Goal: Task Accomplishment & Management: Manage account settings

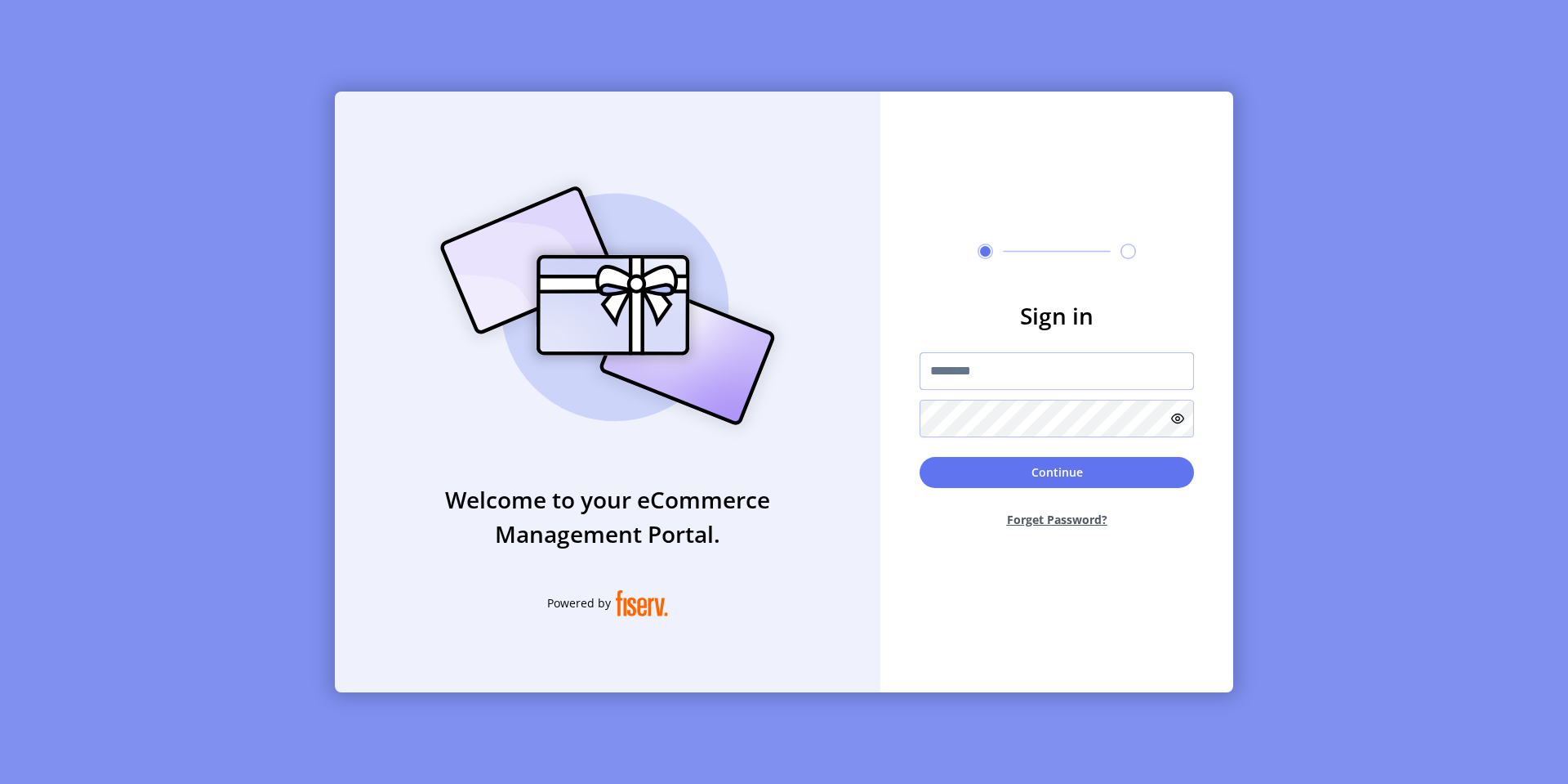
click at [1011, 380] on input "text" at bounding box center [1056, 371] width 274 height 38
type input "*********"
click at [1087, 463] on button "Continue" at bounding box center [1056, 472] width 274 height 31
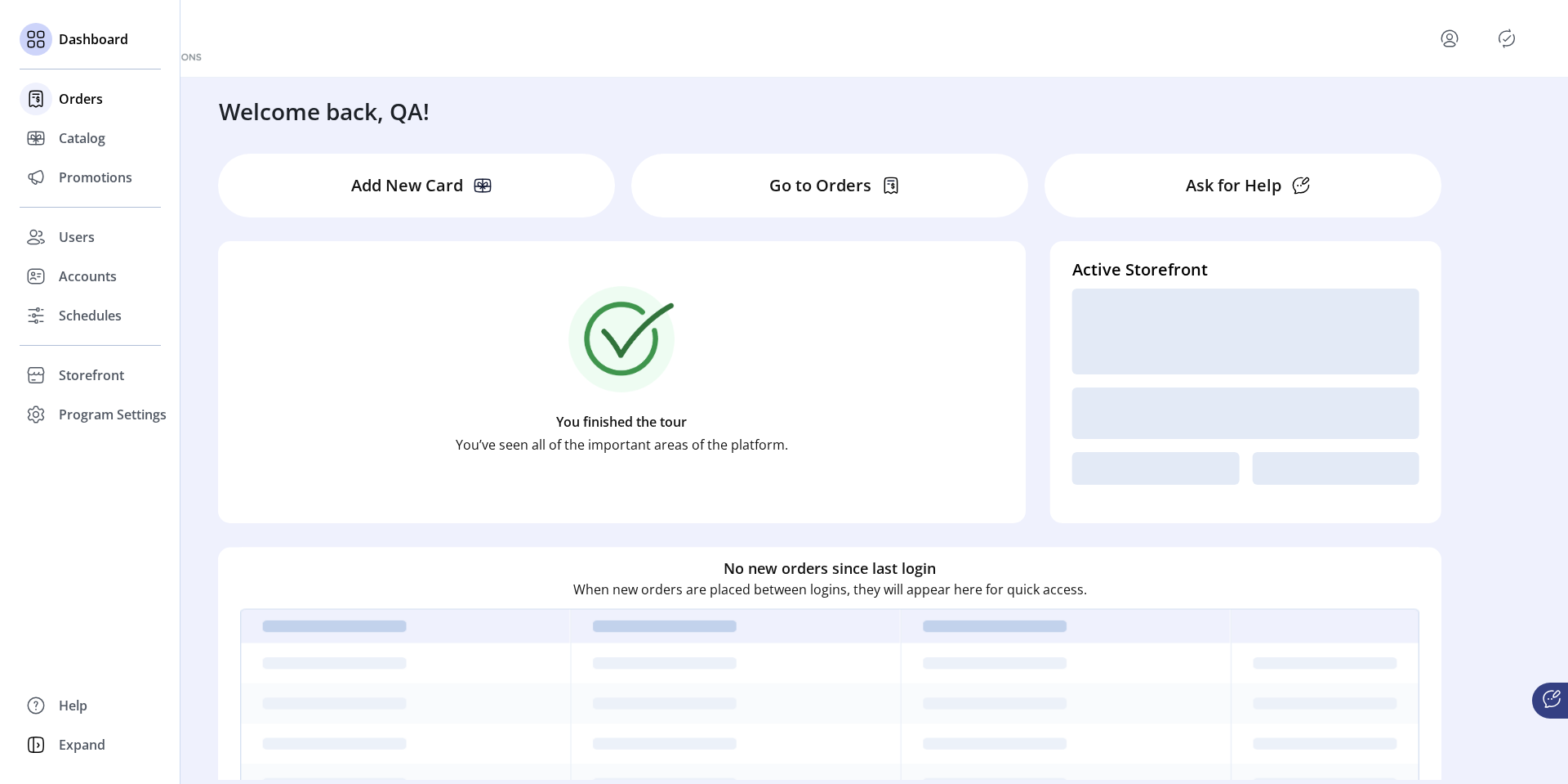
click at [72, 103] on span "Orders" at bounding box center [80, 98] width 44 height 20
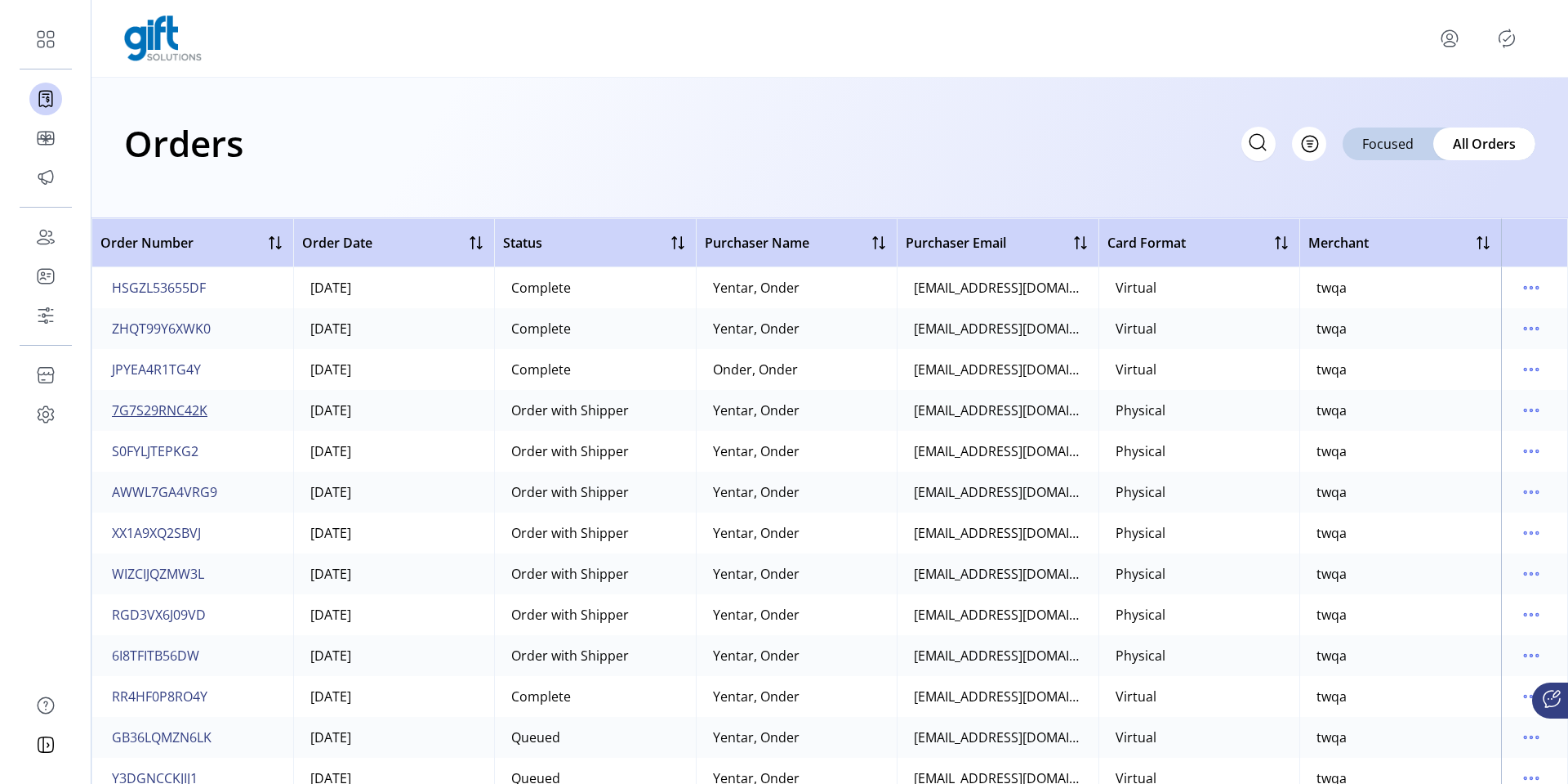
click at [186, 414] on span "7G7S29RNC42K" at bounding box center [159, 410] width 95 height 20
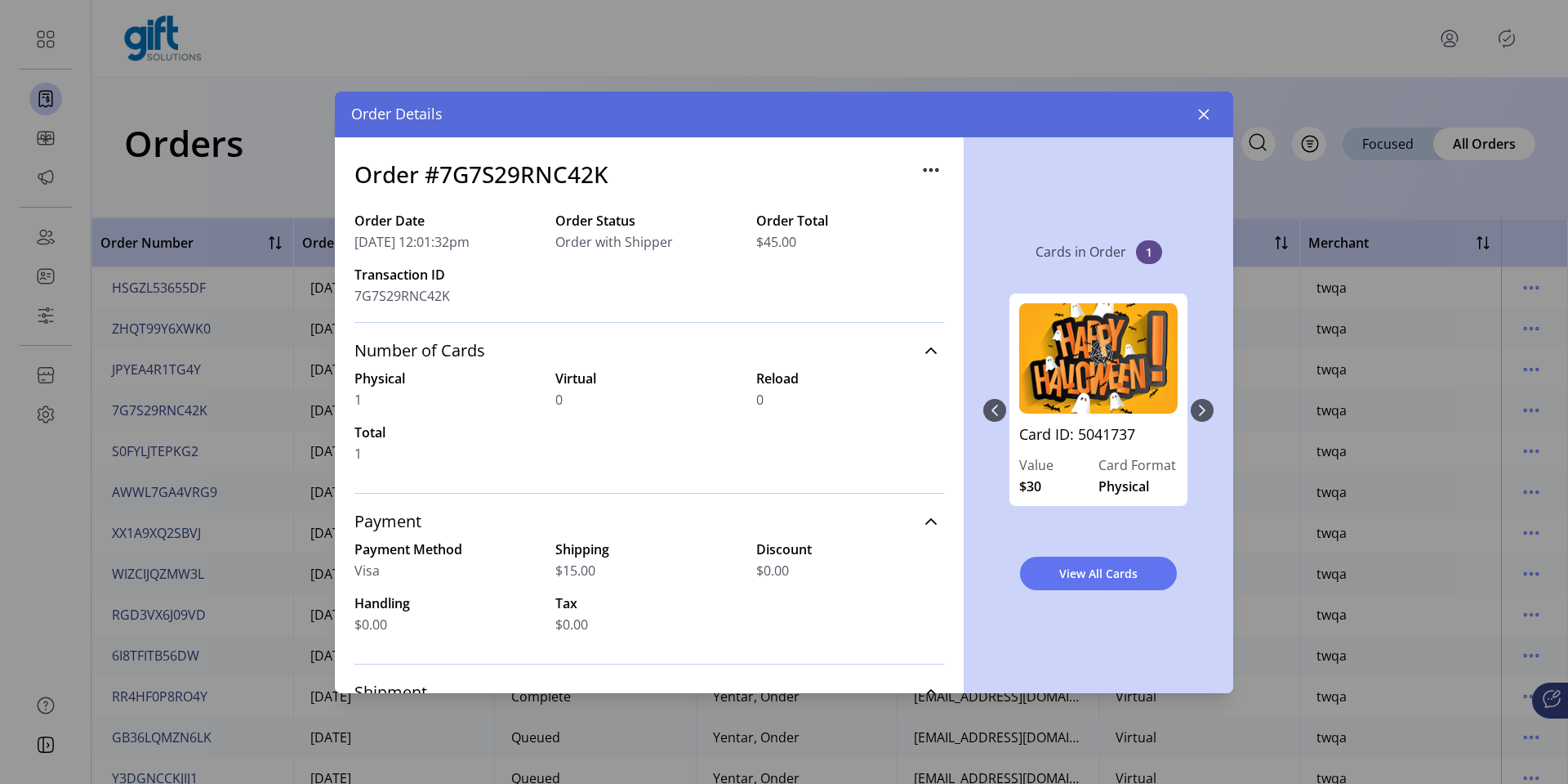
click at [553, 161] on h3 "Order #7G7S29RNC42K" at bounding box center [481, 174] width 254 height 34
copy h3 "7G7S29RNC42K"
